Goal: Find specific page/section: Find specific page/section

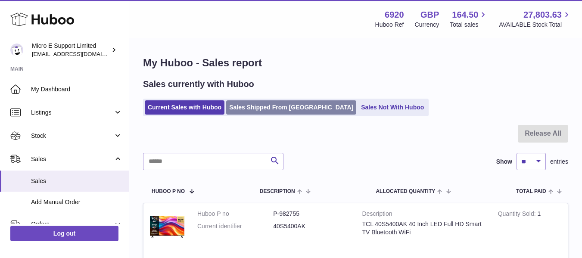
click at [265, 114] on link "Sales Shipped From [GEOGRAPHIC_DATA]" at bounding box center [291, 107] width 130 height 14
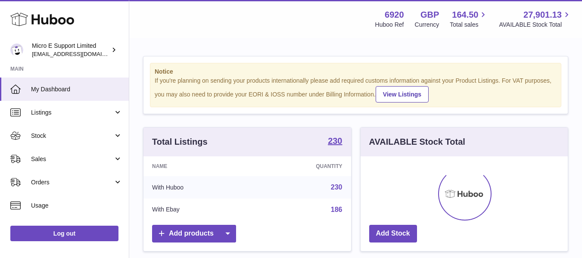
scroll to position [134, 207]
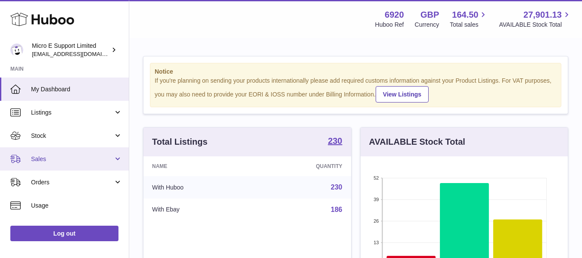
click at [66, 156] on span "Sales" at bounding box center [72, 159] width 82 height 8
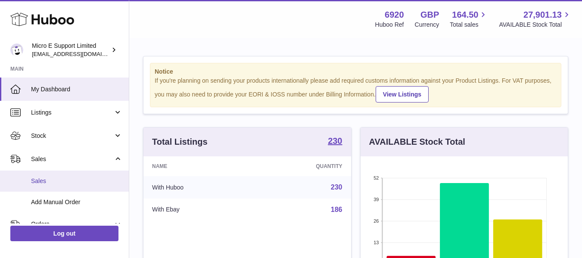
click at [52, 178] on span "Sales" at bounding box center [76, 181] width 91 height 8
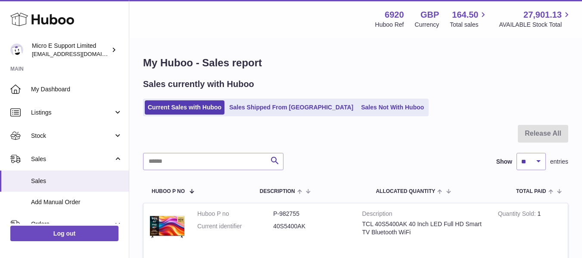
click at [320, 62] on h1 "My Huboo - Sales report" at bounding box center [355, 63] width 425 height 14
